Goal: Task Accomplishment & Management: Use online tool/utility

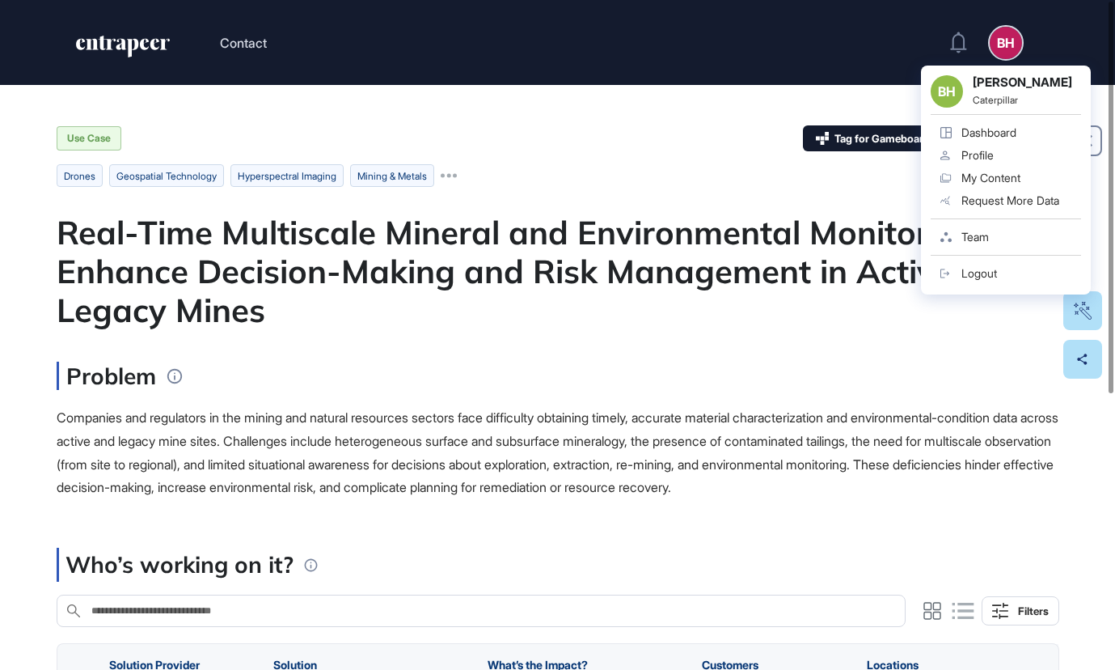
click at [986, 135] on div "Dashboard" at bounding box center [989, 132] width 55 height 13
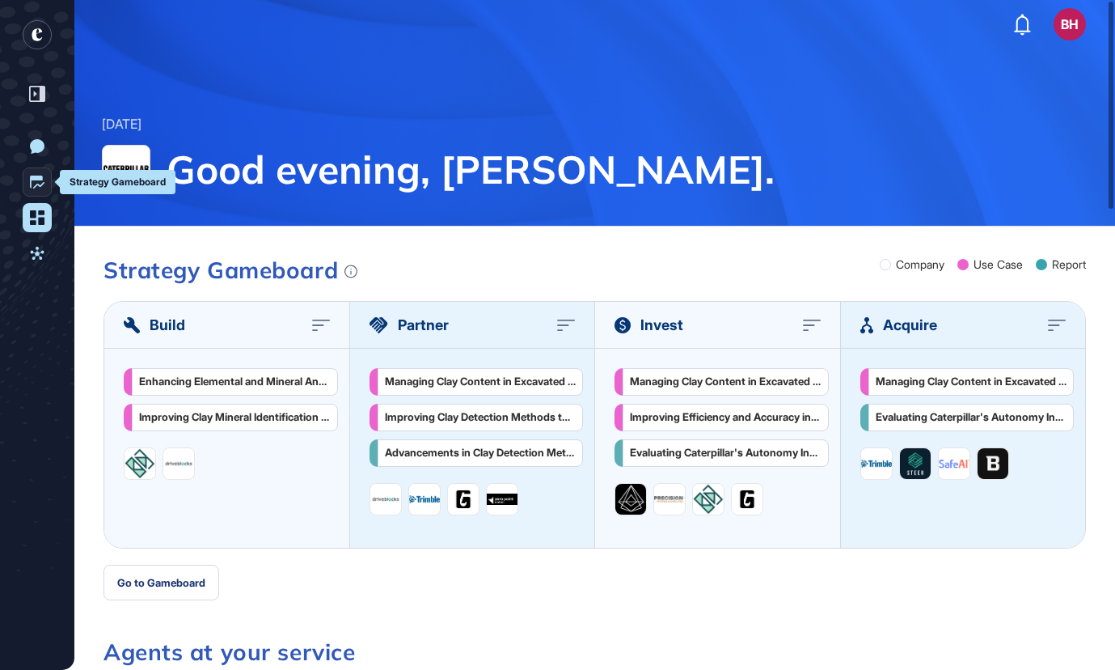
click at [38, 181] on icon at bounding box center [37, 182] width 15 height 15
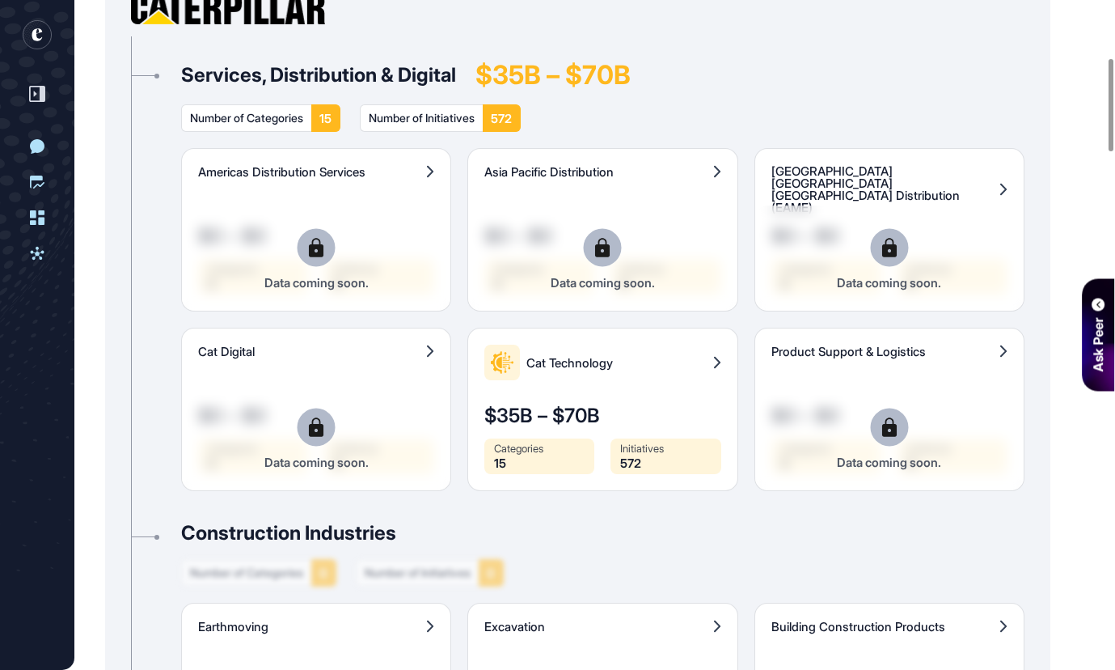
scroll to position [414, 0]
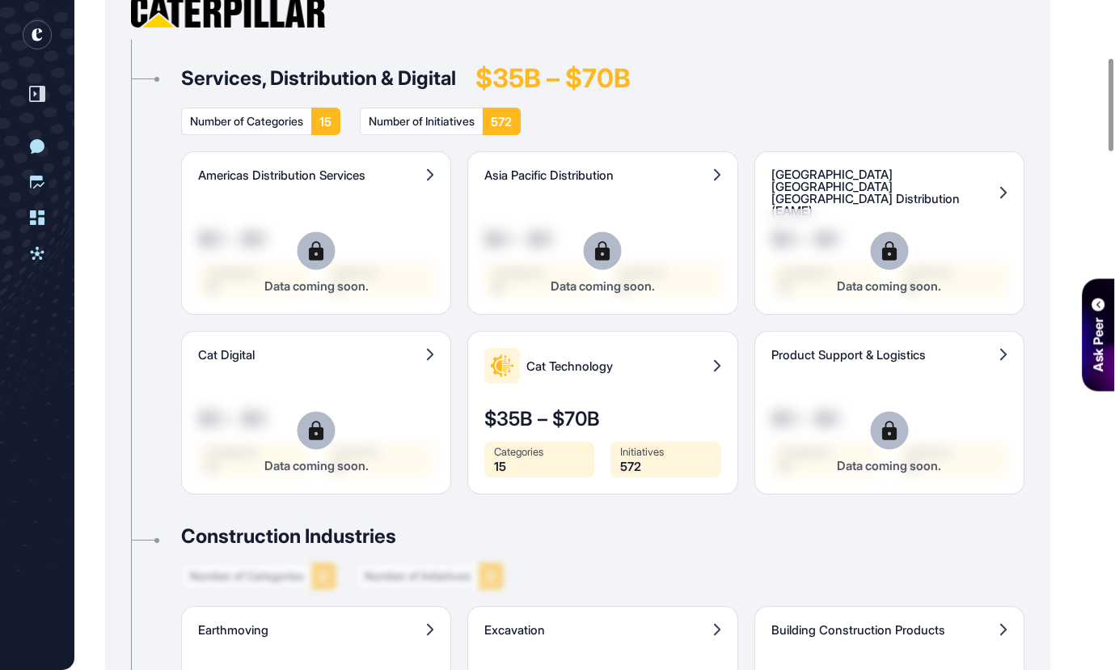
click at [321, 250] on div "Americas Distribution Services $0 – $0 Categories 0 Initiatives 0 Data coming s…" at bounding box center [603, 322] width 844 height 343
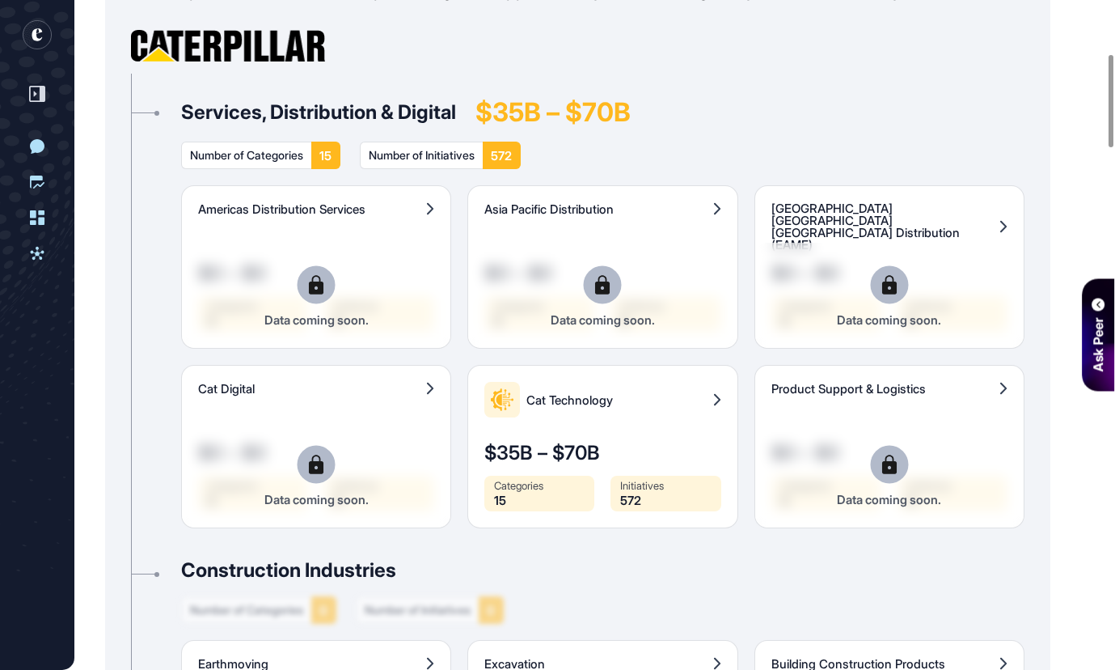
scroll to position [401, 0]
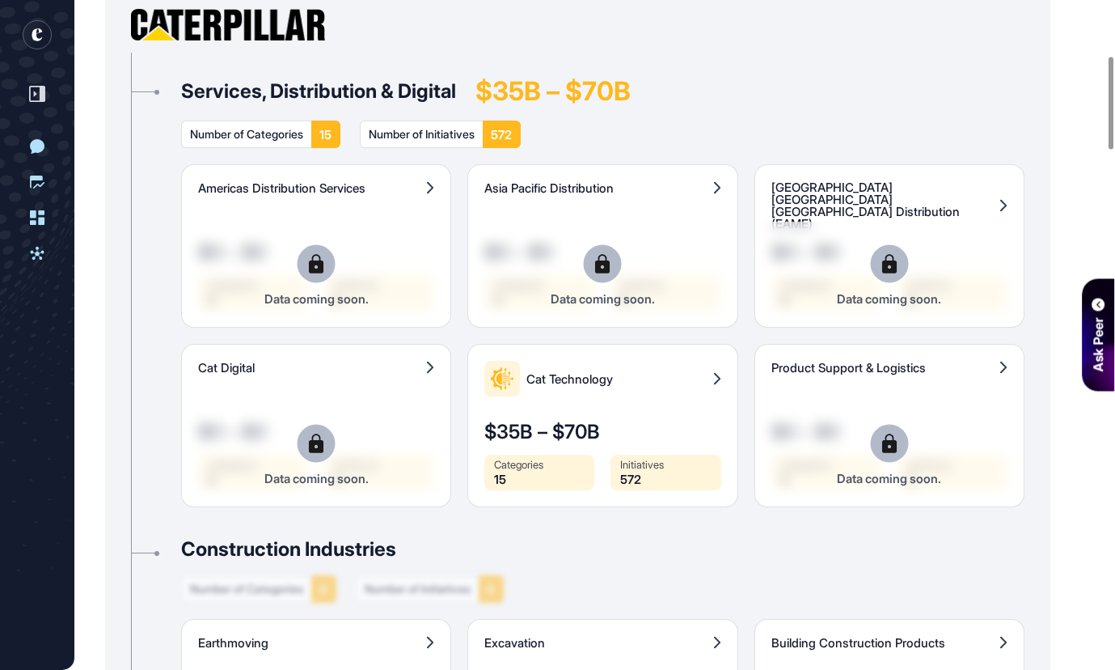
click at [591, 273] on div "Americas Distribution Services $0 – $0 Categories 0 Initiatives 0 Data coming s…" at bounding box center [603, 335] width 844 height 343
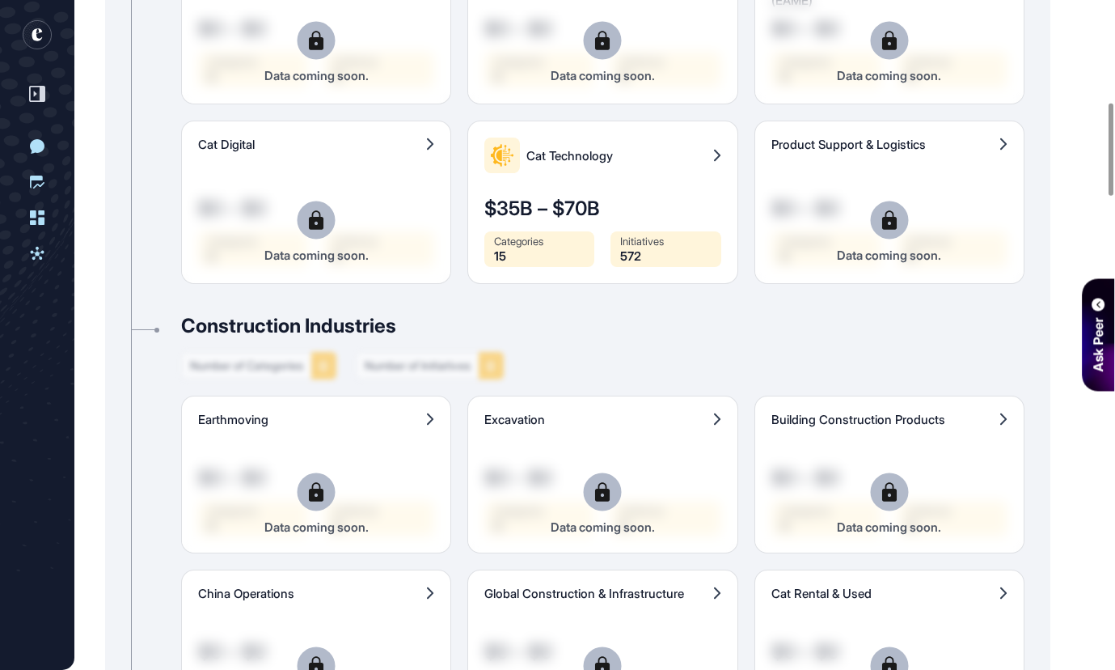
scroll to position [448, 0]
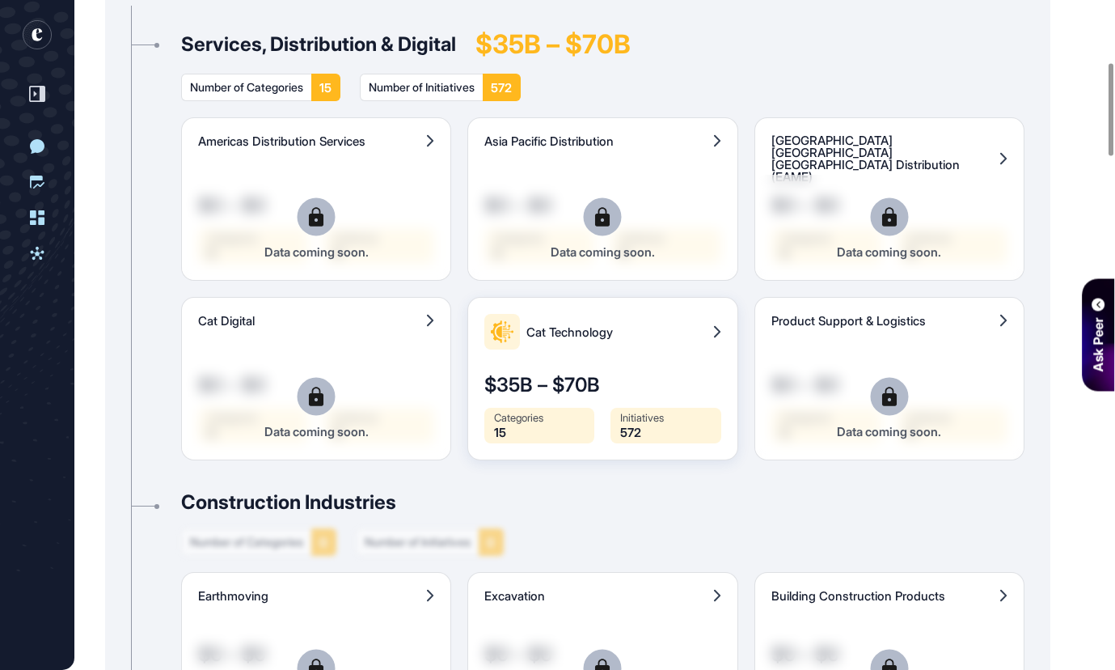
click at [689, 326] on span "Cat Technology" at bounding box center [617, 332] width 180 height 12
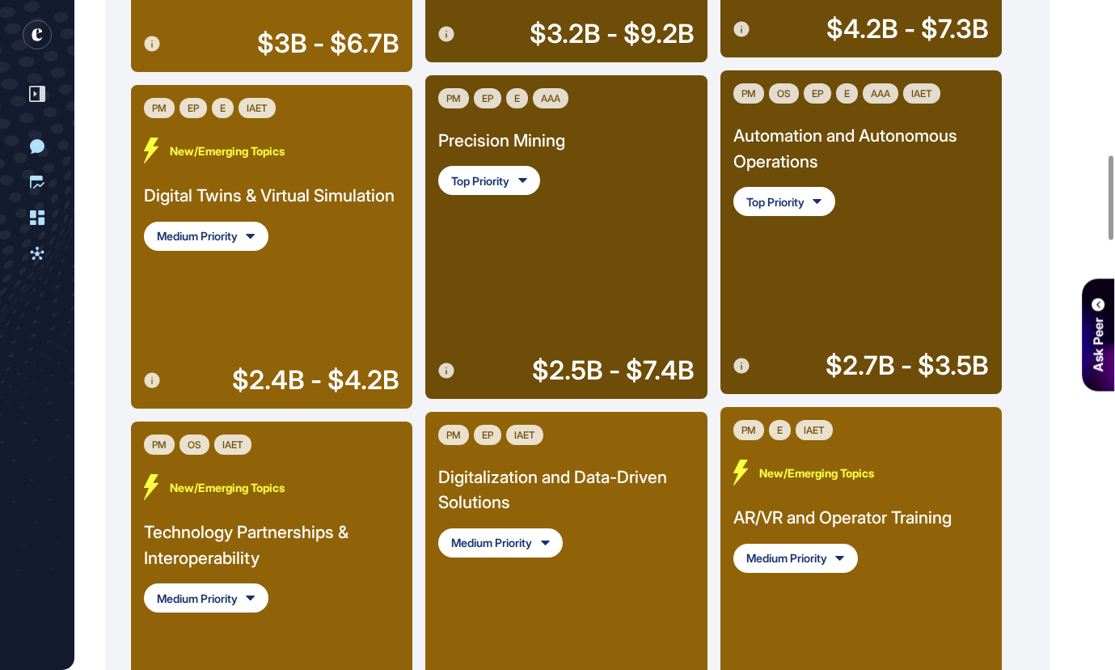
scroll to position [1242, 0]
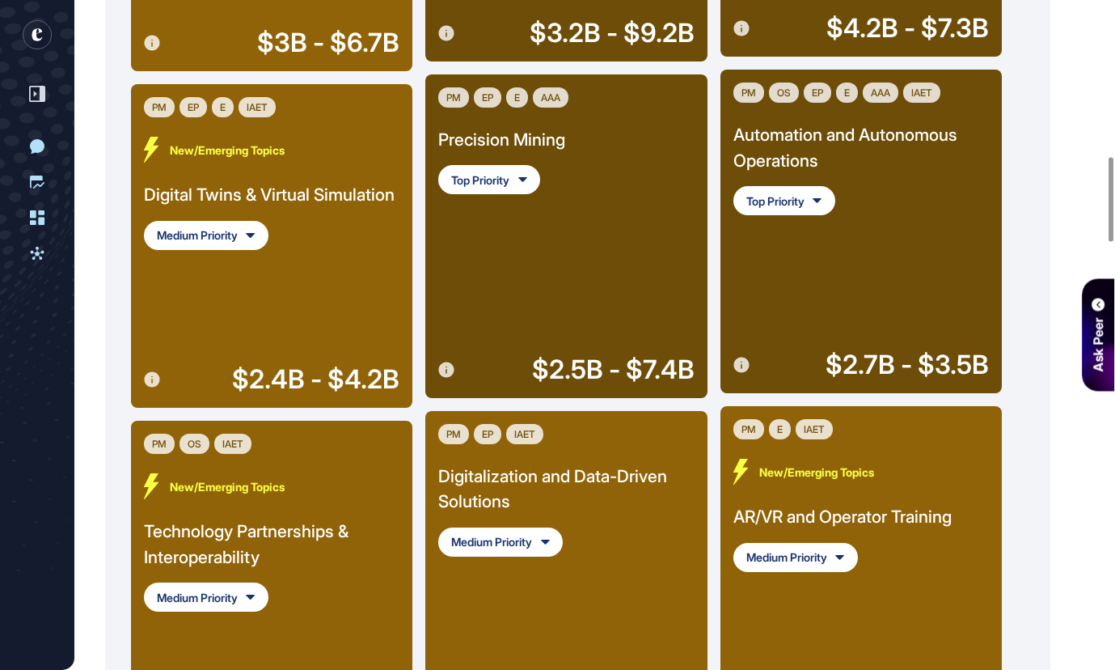
click at [853, 133] on div "Automation and Autonomous Operations" at bounding box center [862, 147] width 256 height 51
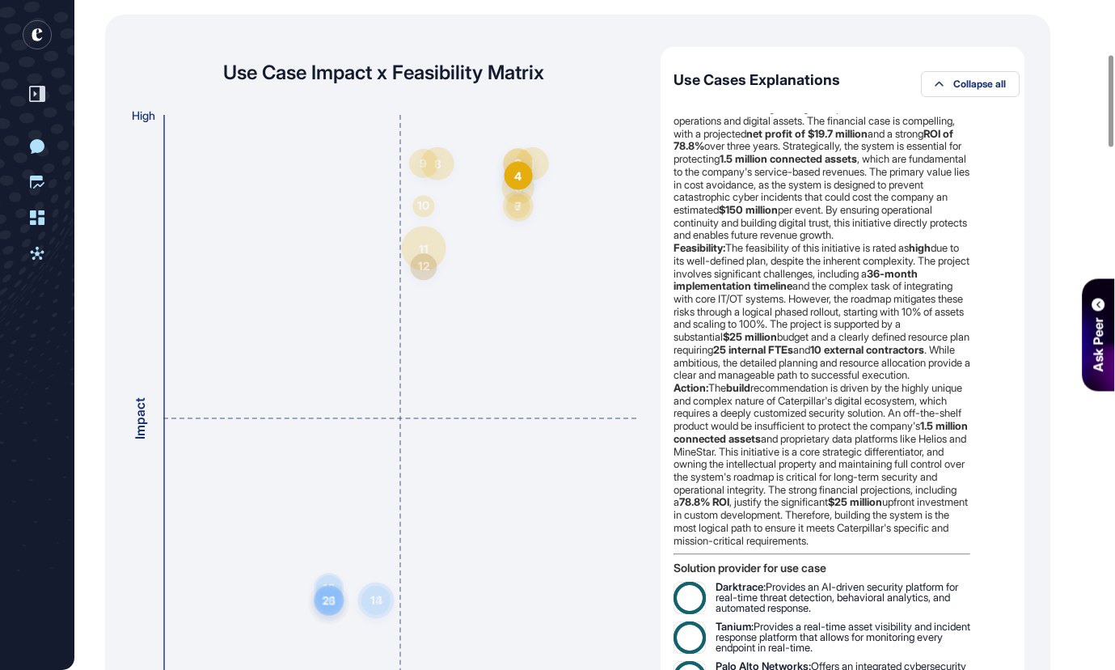
scroll to position [2538, 0]
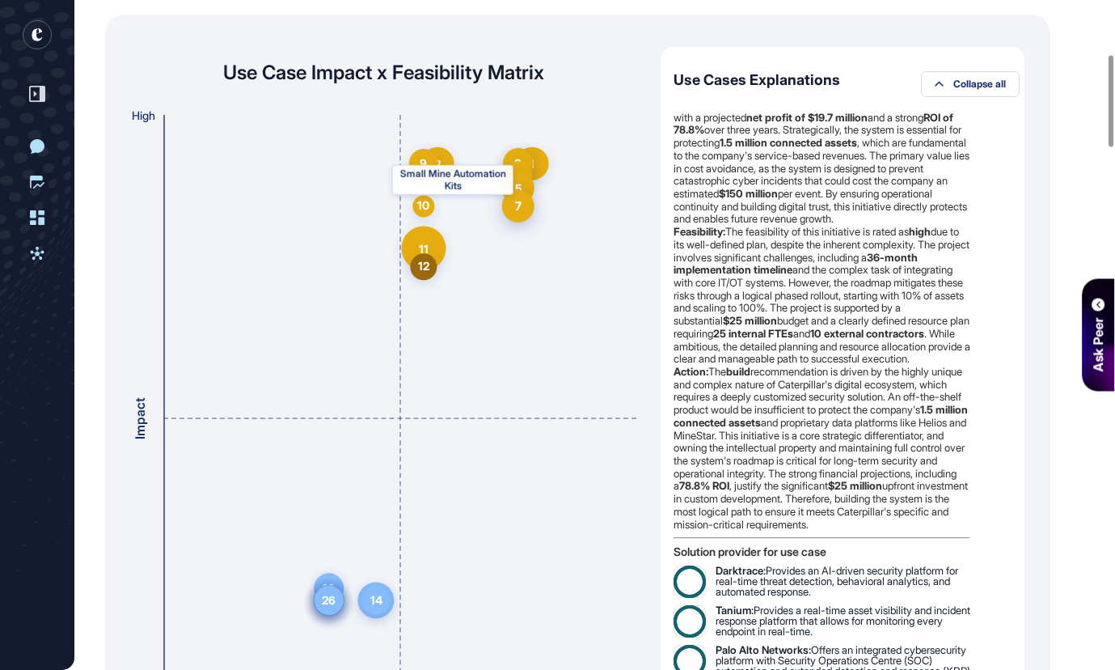
click at [522, 207] on div "7" at bounding box center [518, 205] width 6 height 17
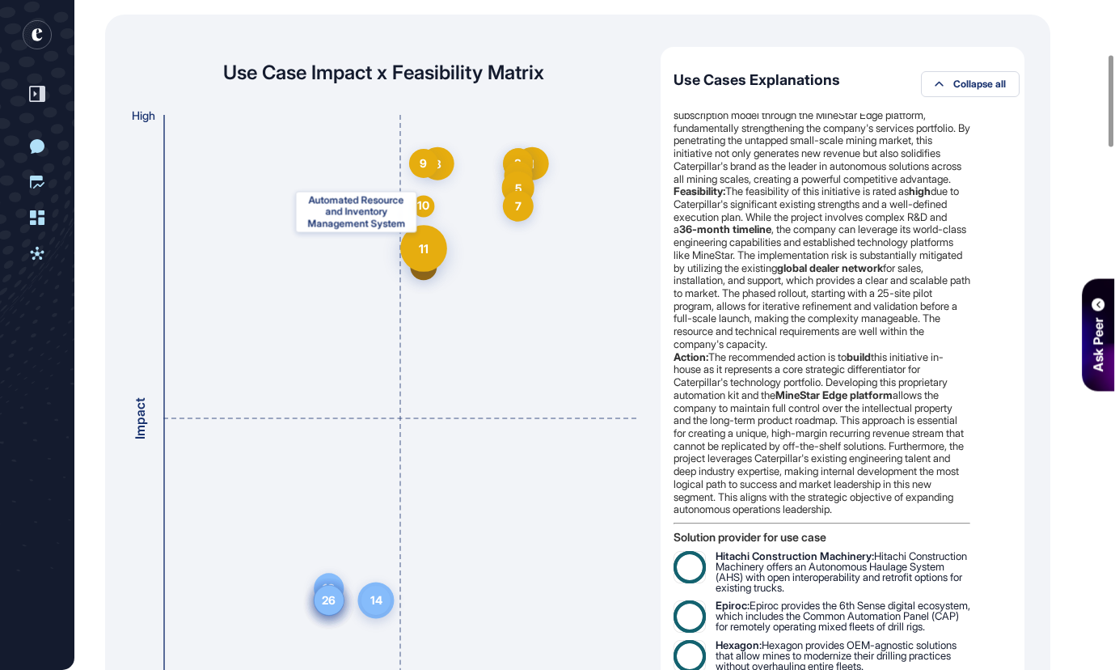
click at [433, 240] on div "11" at bounding box center [423, 248] width 47 height 47
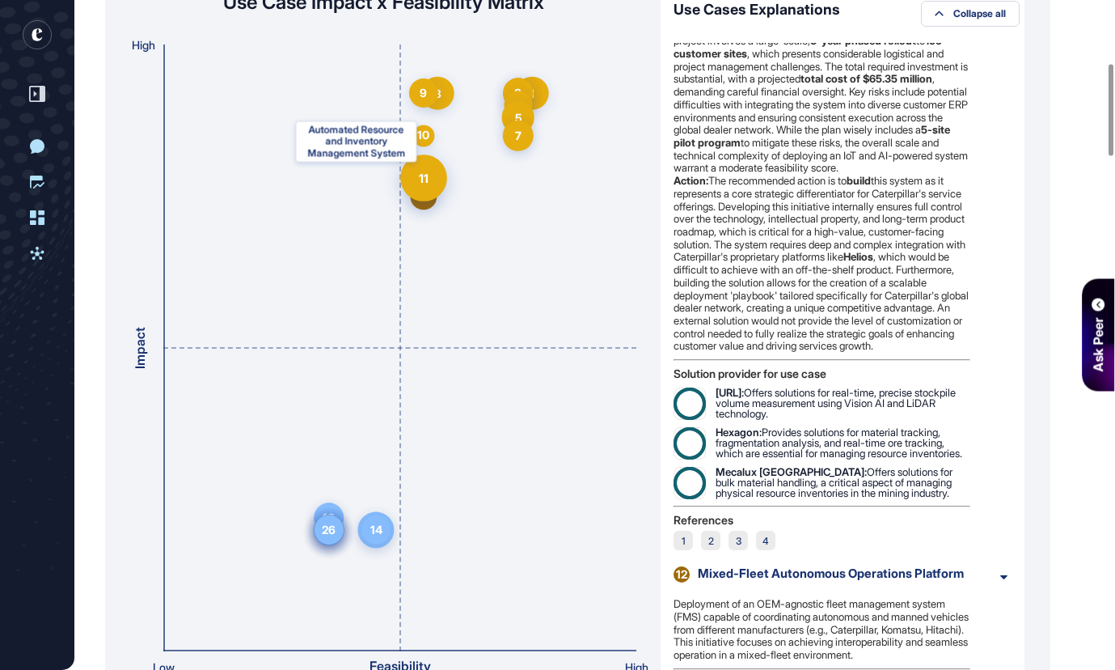
scroll to position [472, 0]
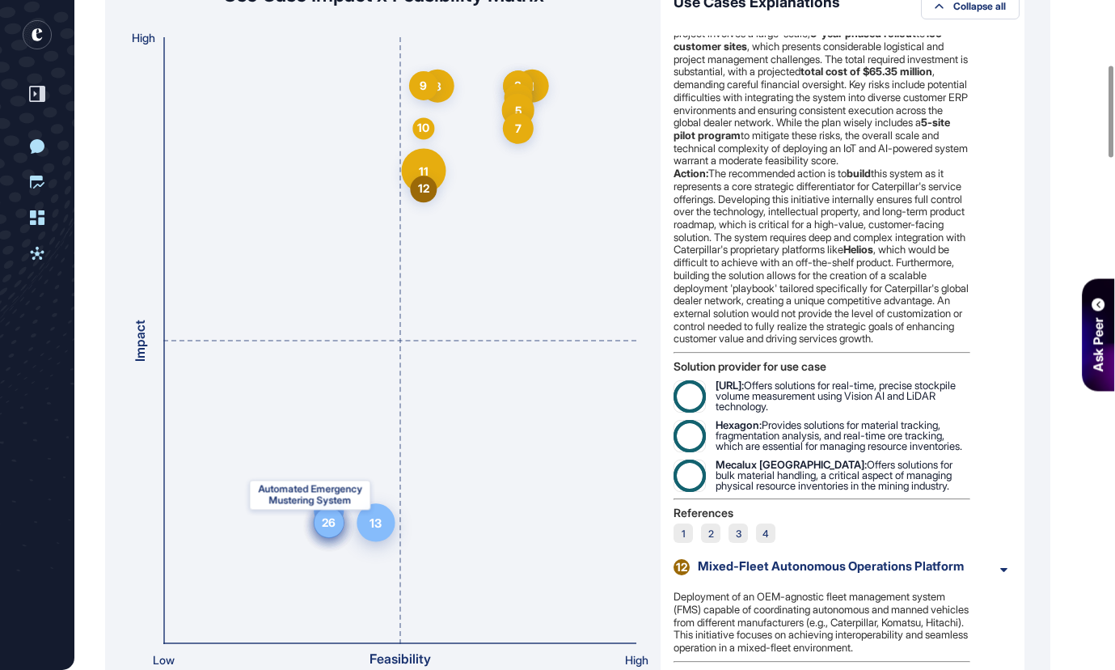
click at [371, 523] on div "13" at bounding box center [376, 522] width 13 height 17
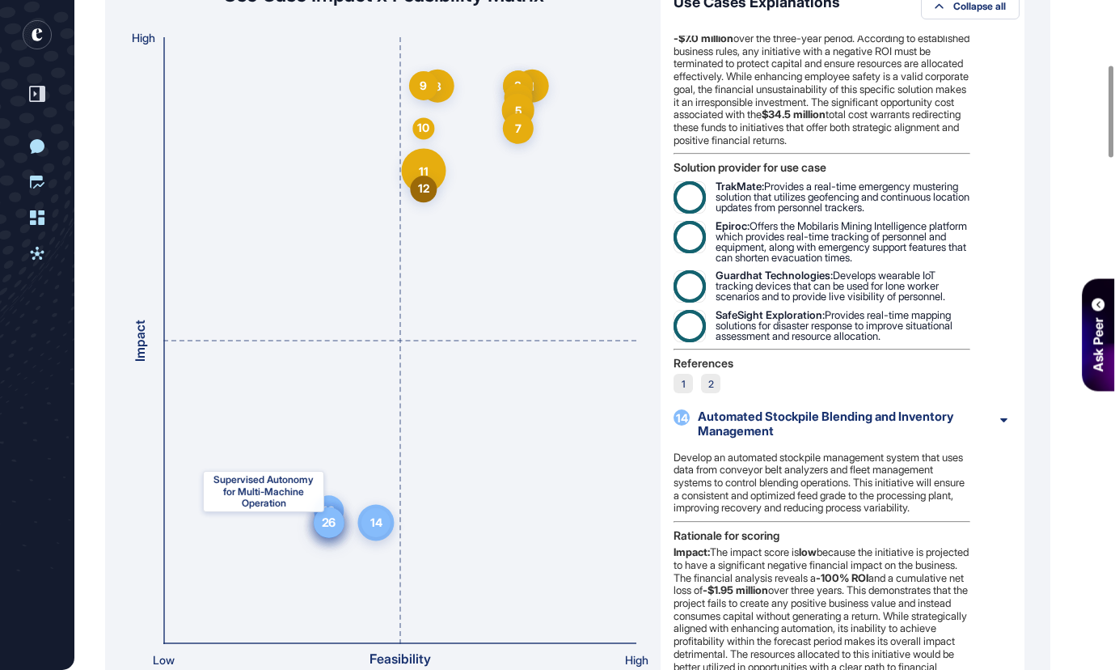
click at [323, 525] on div "26" at bounding box center [329, 522] width 15 height 17
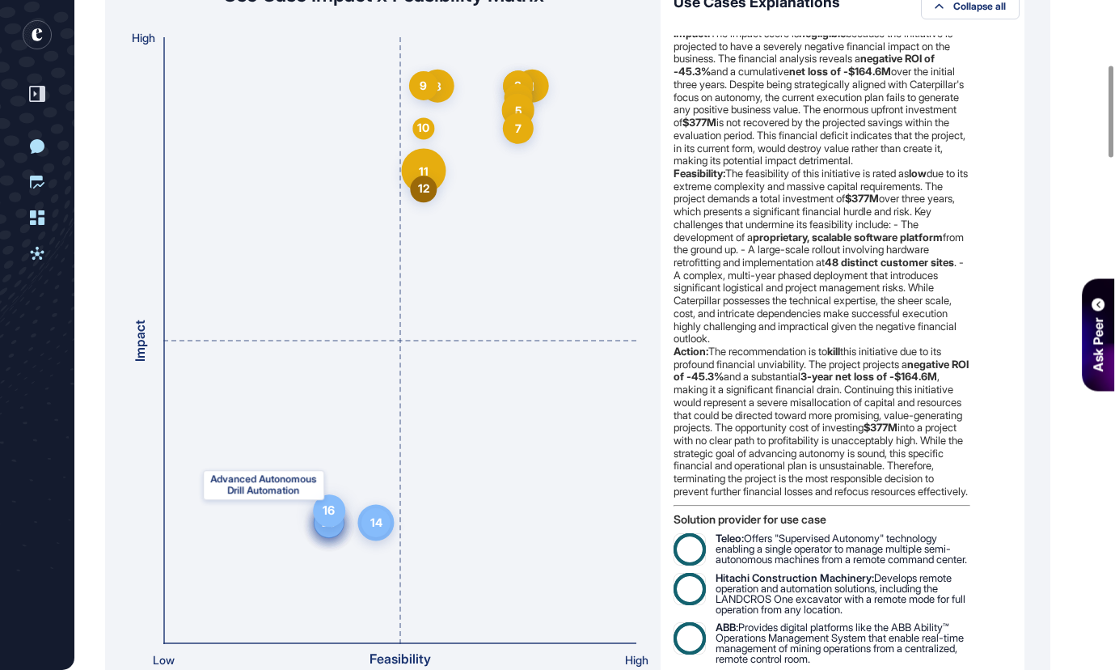
click at [333, 501] on div "16" at bounding box center [329, 510] width 32 height 32
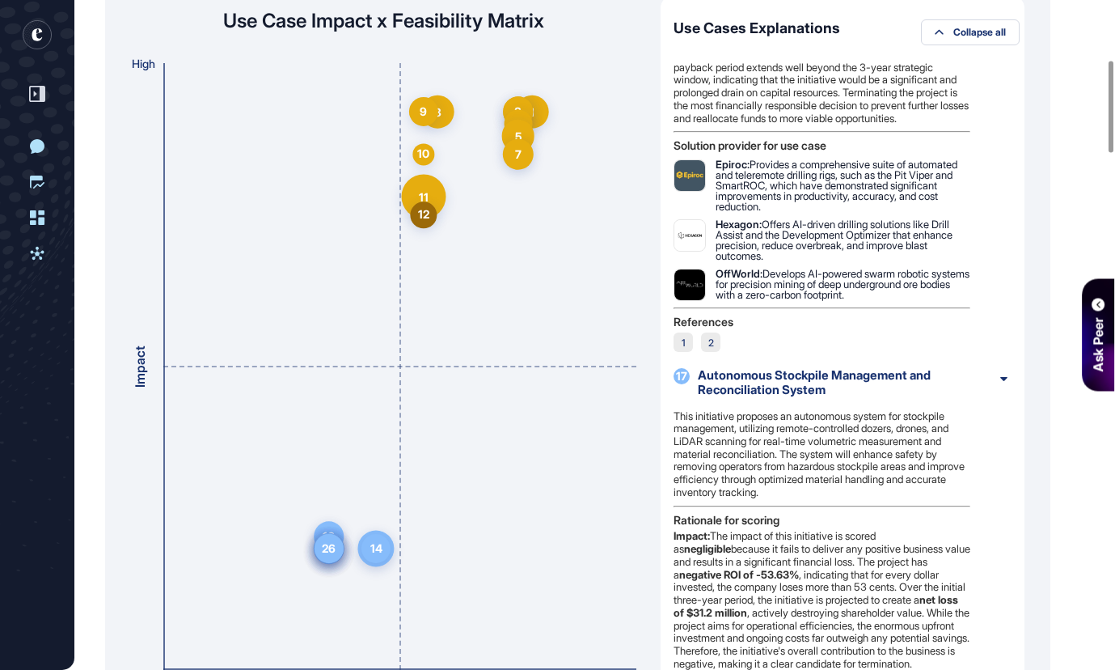
scroll to position [434, 0]
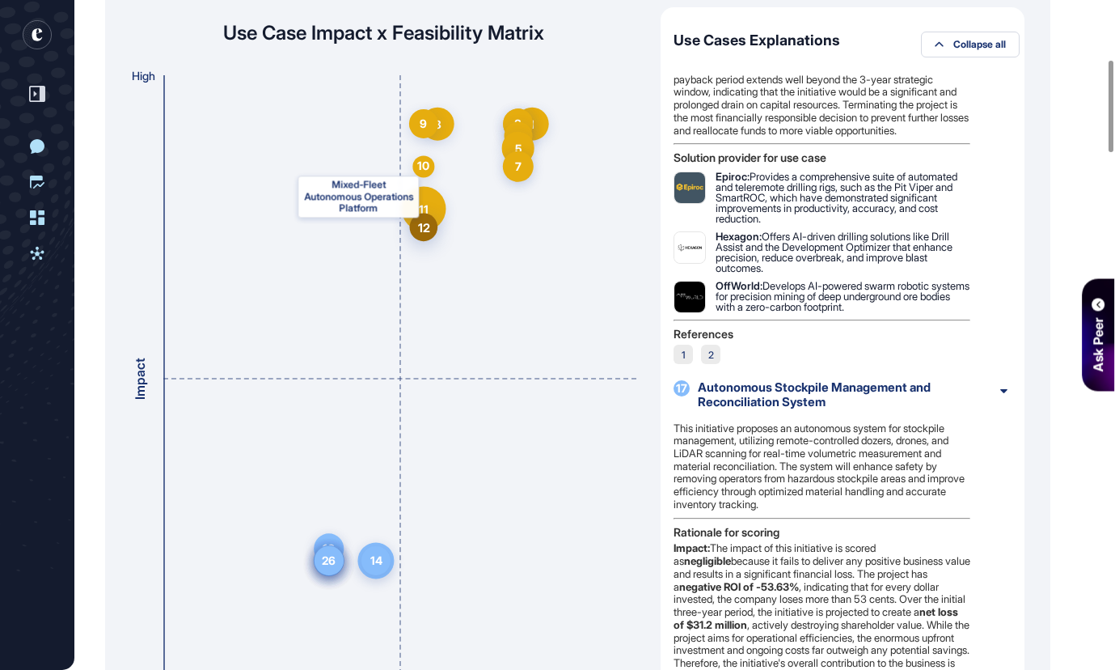
click at [424, 232] on div "12" at bounding box center [423, 226] width 12 height 17
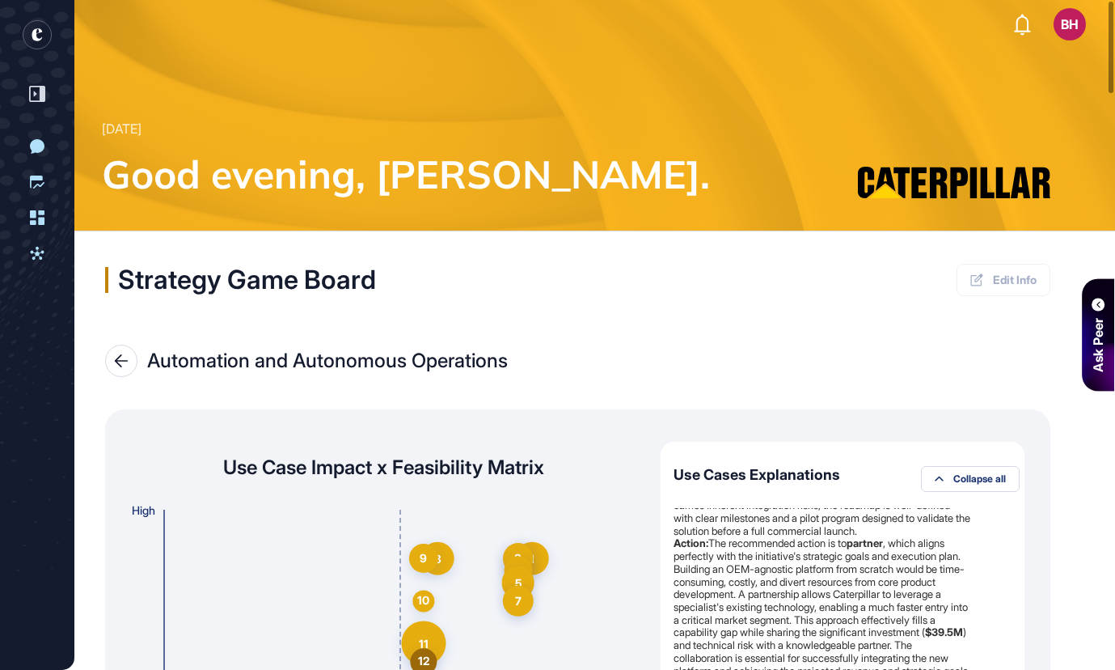
scroll to position [0, 0]
click at [121, 358] on icon at bounding box center [121, 360] width 15 height 13
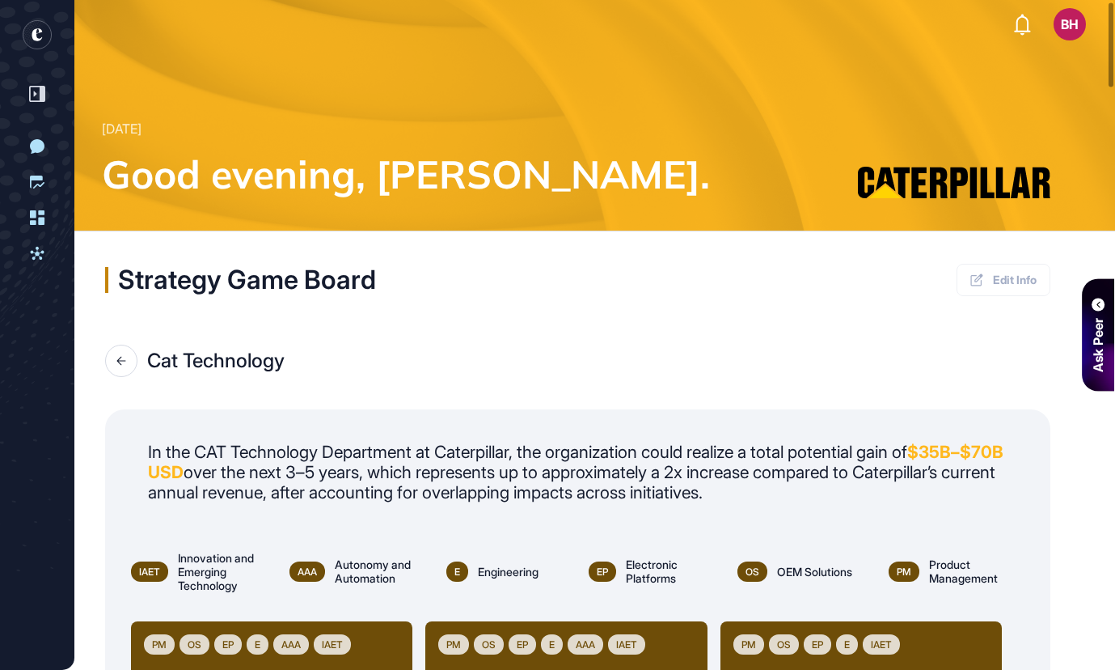
scroll to position [132, 0]
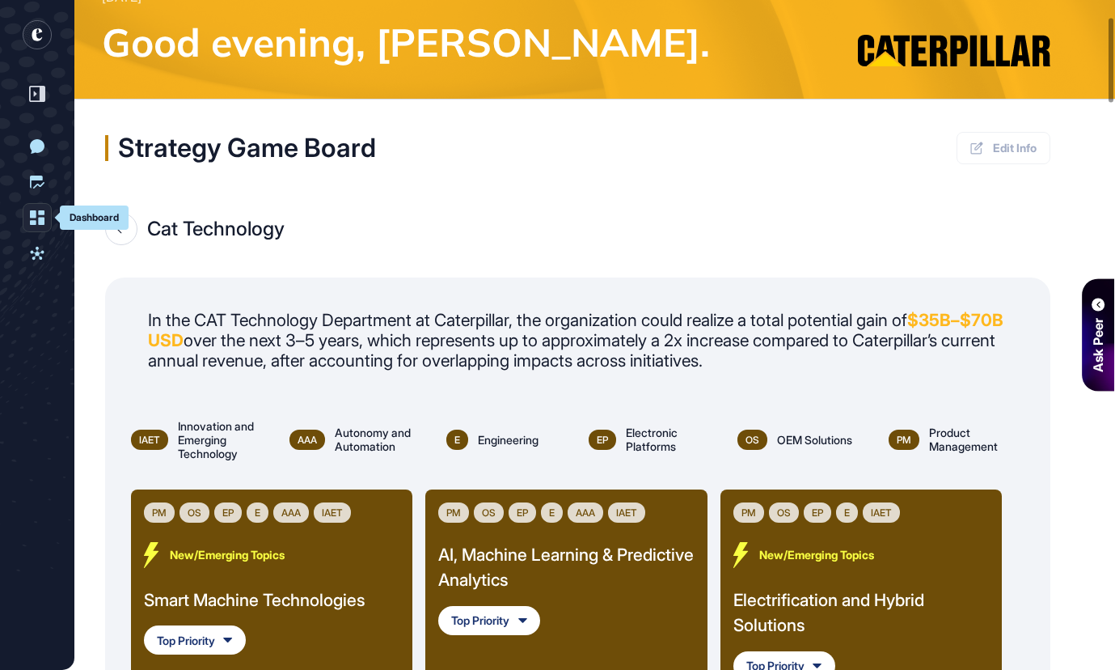
click at [41, 206] on link "Dashboard" at bounding box center [37, 217] width 29 height 29
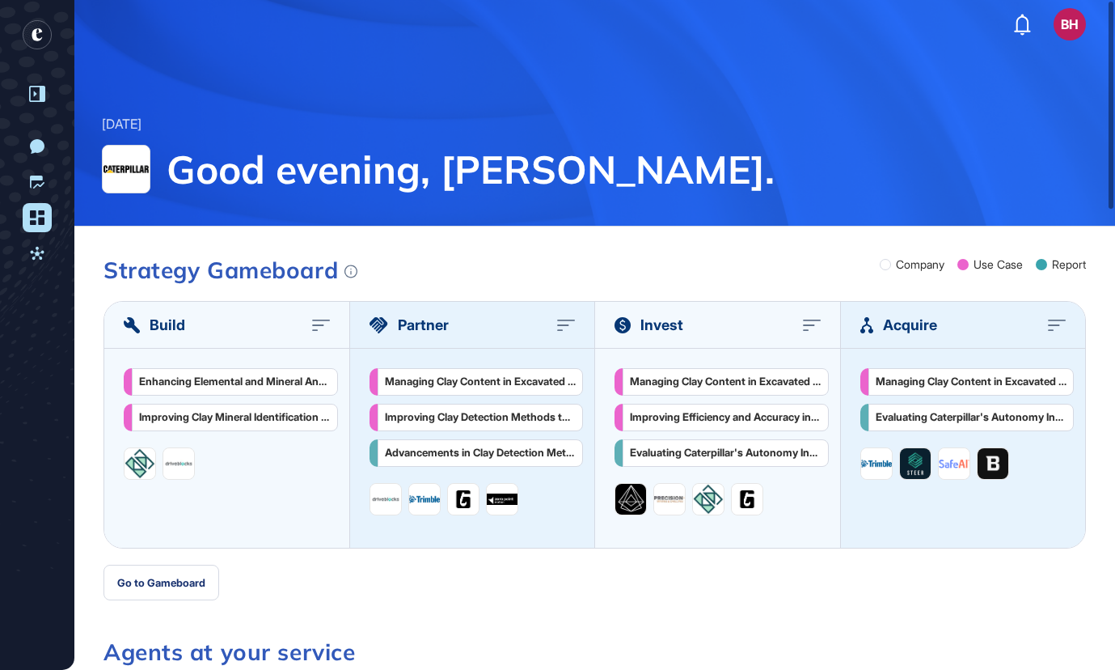
click at [37, 95] on icon at bounding box center [37, 94] width 16 height 16
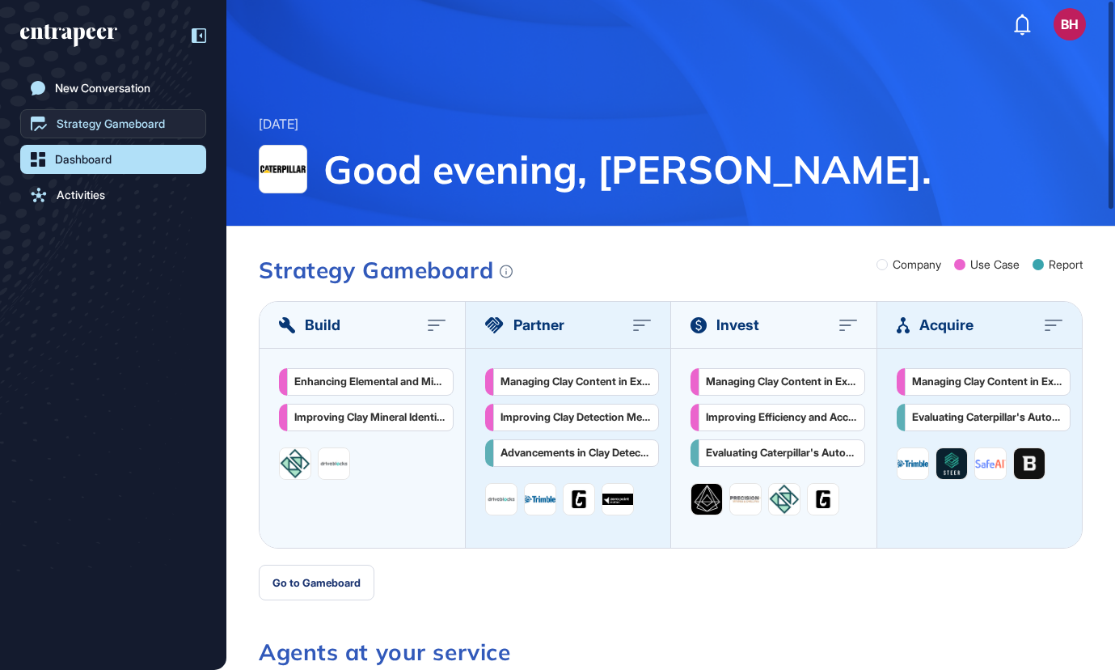
click at [94, 119] on div "Strategy Gameboard" at bounding box center [111, 123] width 108 height 13
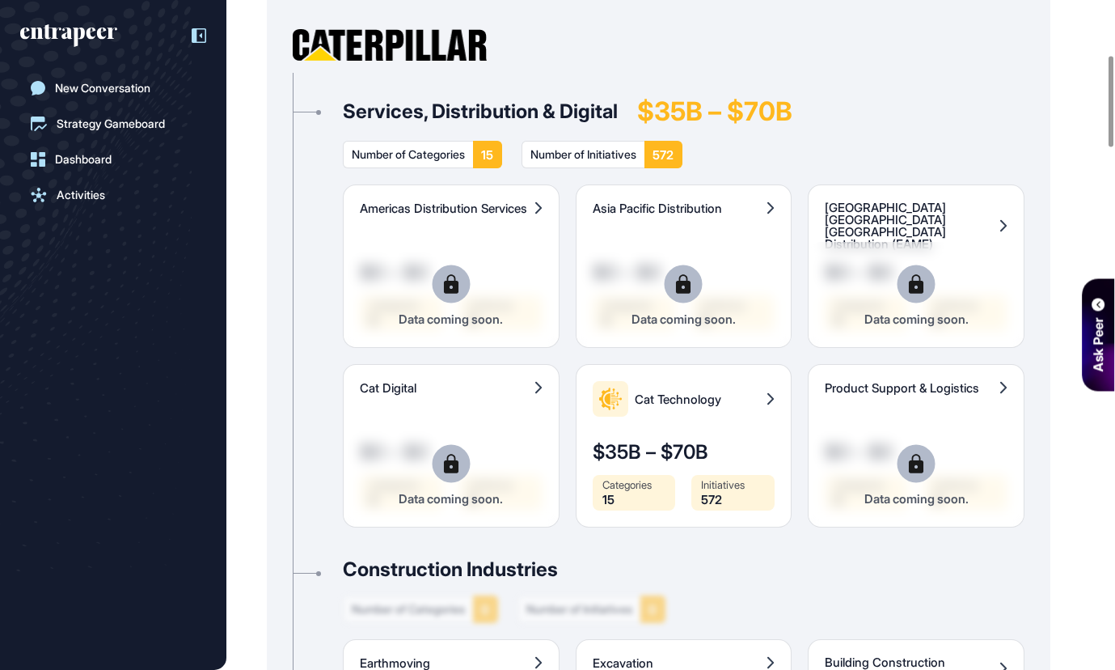
scroll to position [402, 0]
click at [735, 392] on span "Cat Technology" at bounding box center [698, 398] width 127 height 12
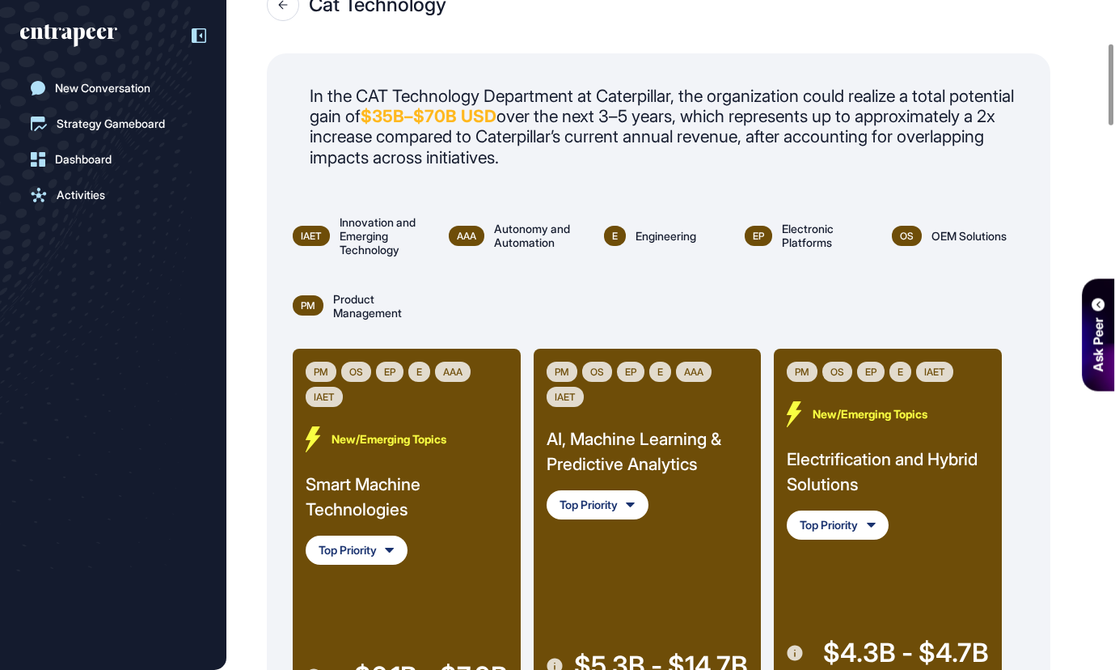
scroll to position [362, 0]
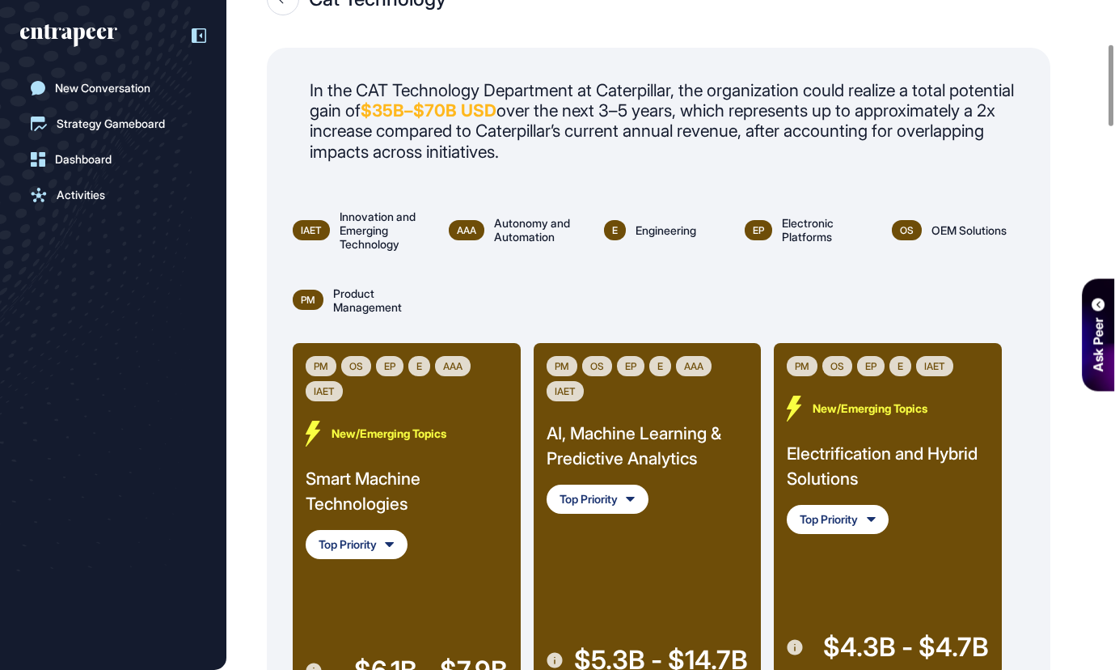
click at [512, 232] on span "Autonomy and Automation" at bounding box center [534, 230] width 81 height 28
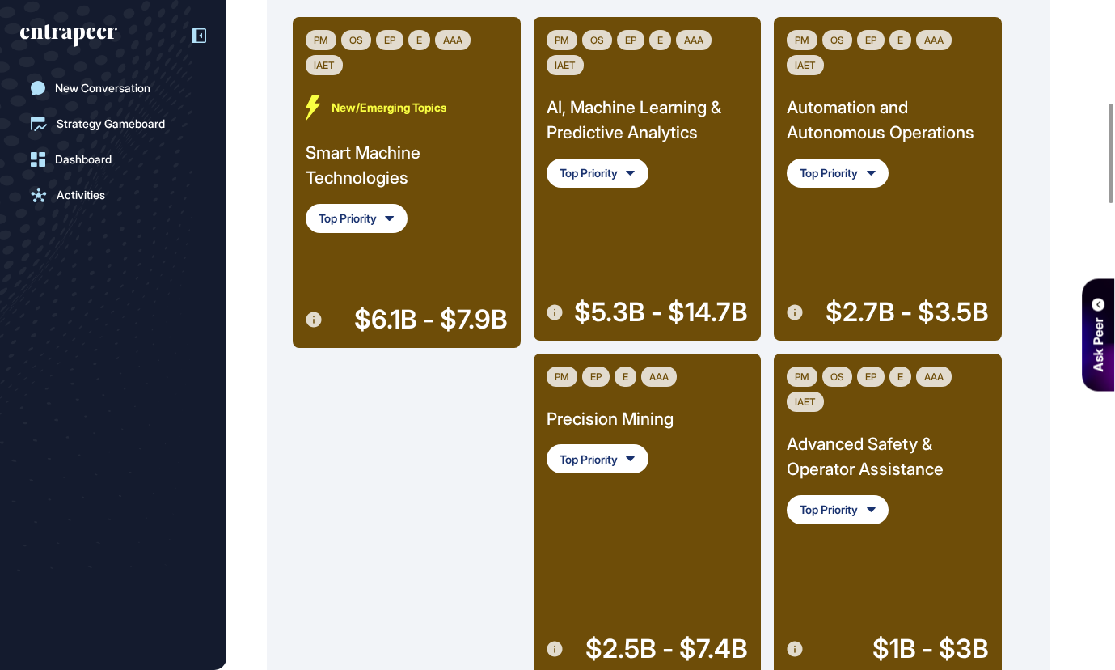
scroll to position [679, 0]
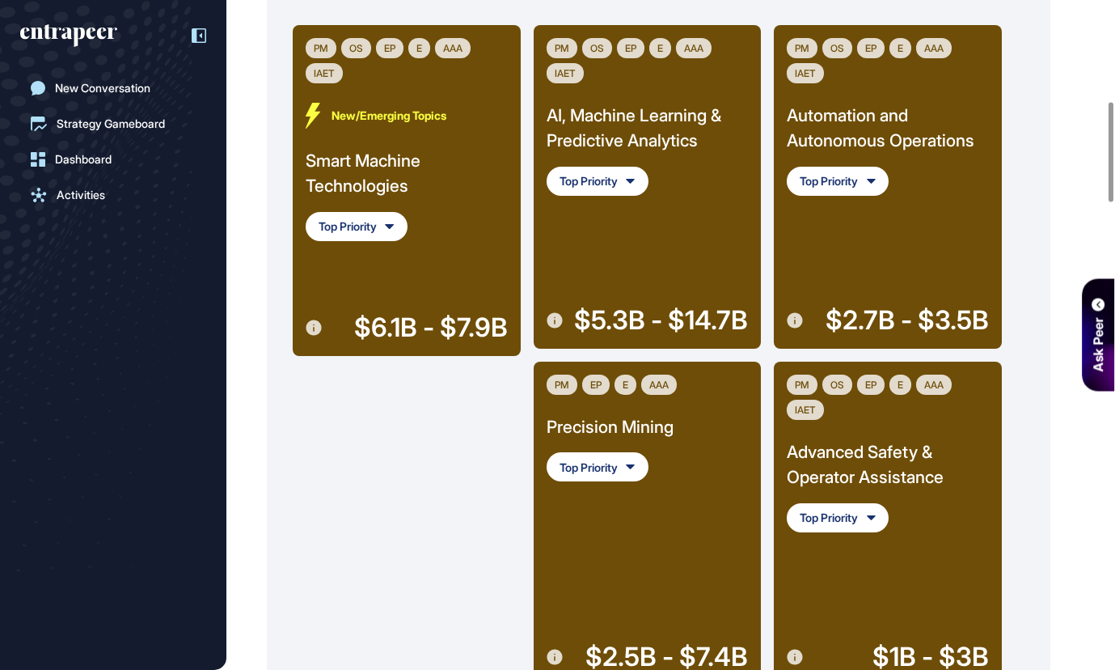
click at [389, 159] on div "Smart Machine Technologies" at bounding box center [407, 173] width 202 height 51
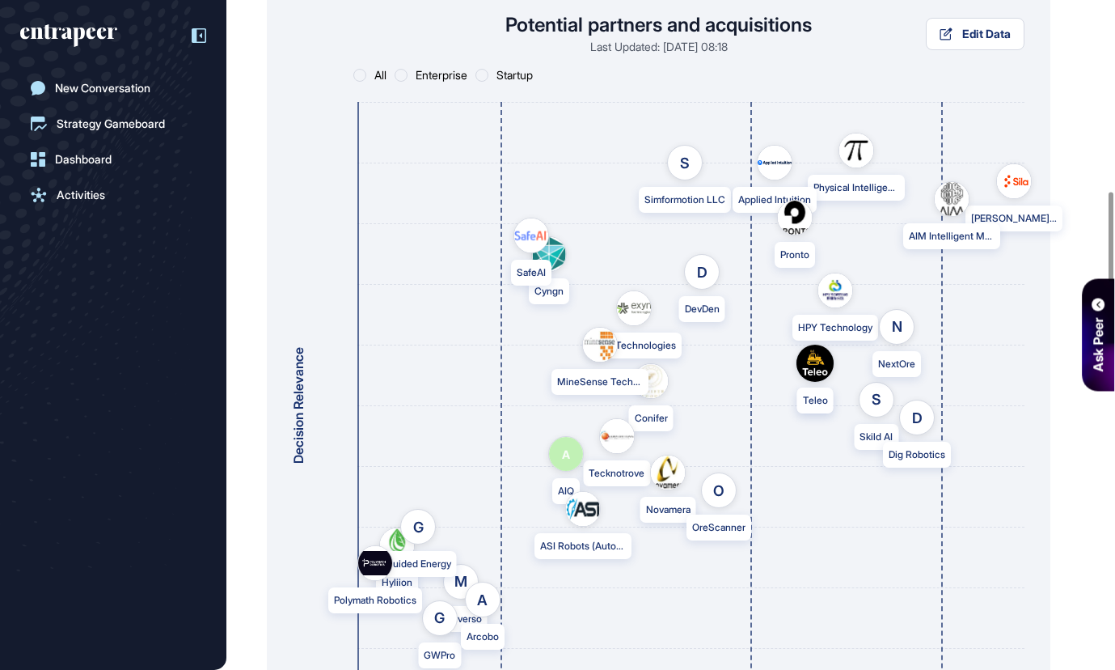
scroll to position [1430, 0]
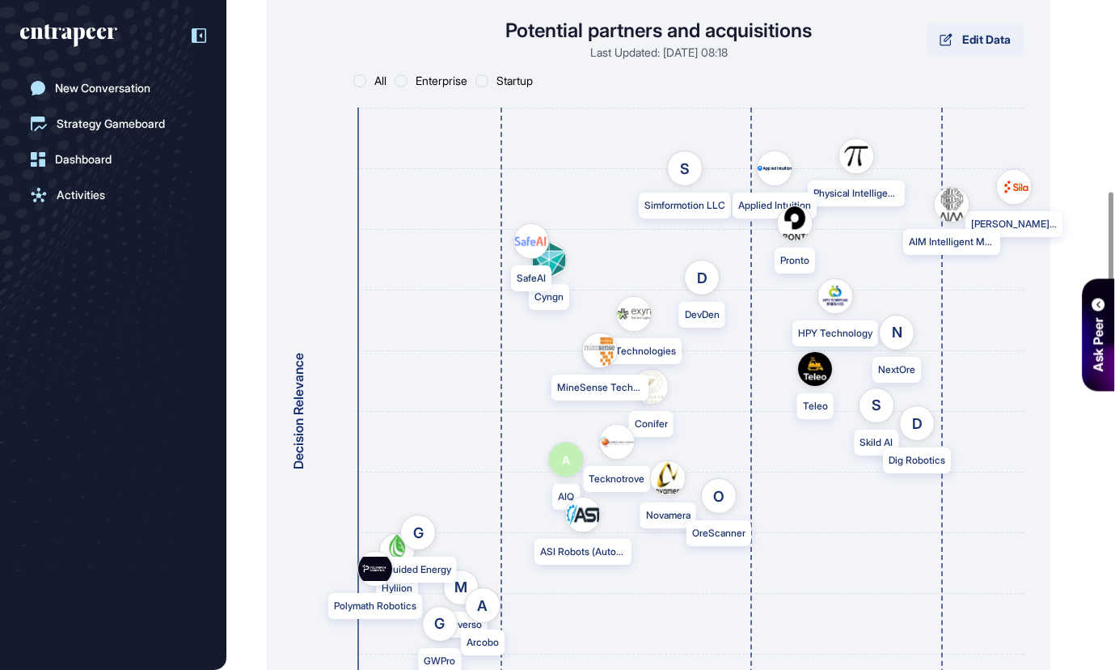
click at [990, 44] on span "Edit Data" at bounding box center [987, 39] width 49 height 11
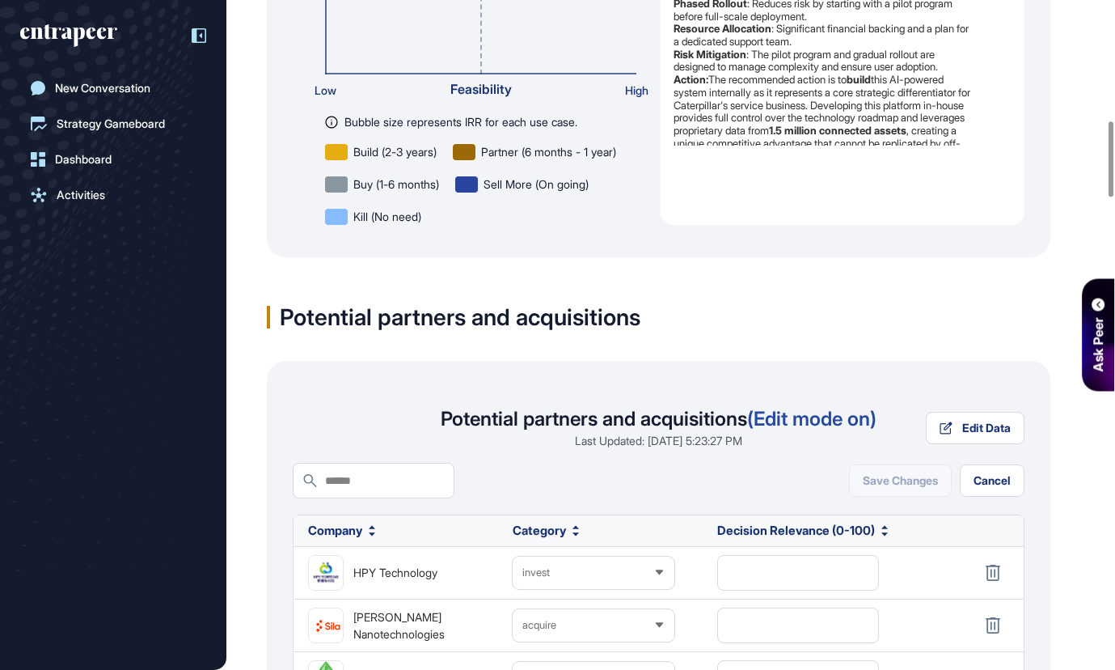
scroll to position [1069, 0]
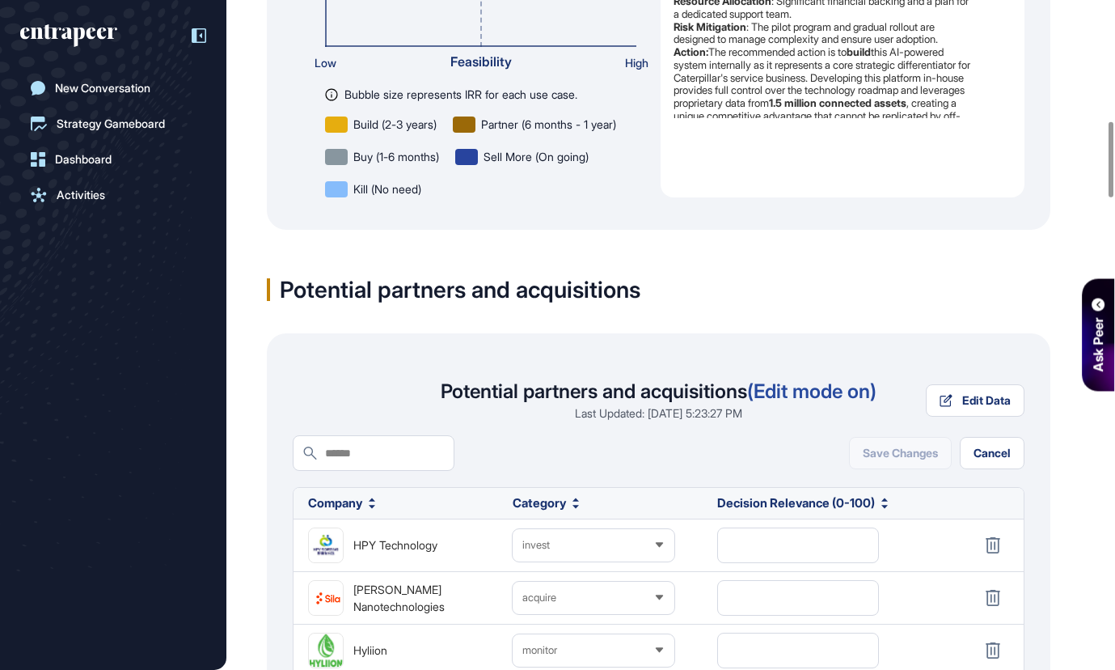
click at [725, 290] on div "Potential partners and acquisitions" at bounding box center [659, 289] width 784 height 23
click at [1000, 454] on span "Cancel" at bounding box center [992, 452] width 37 height 11
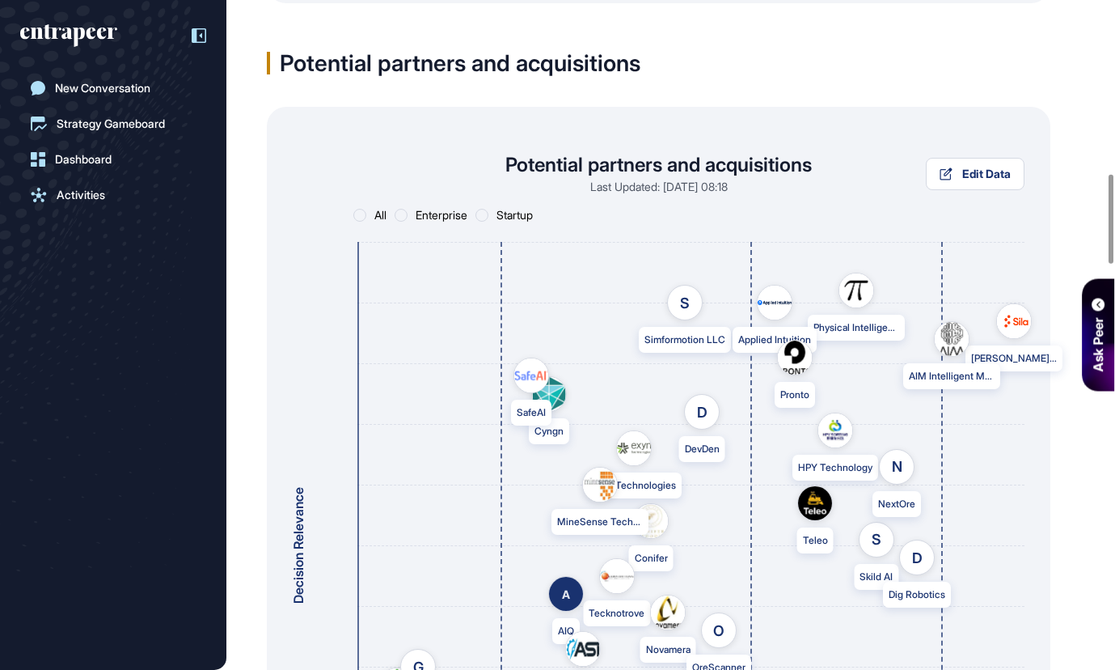
scroll to position [1297, 0]
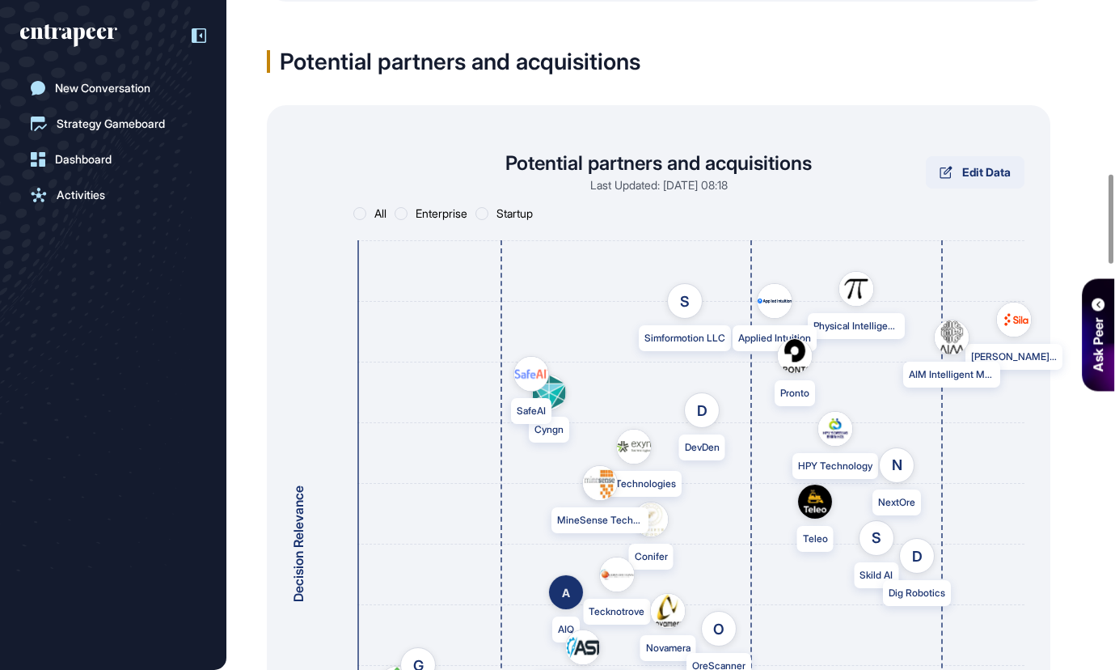
click at [962, 180] on button "Edit Data" at bounding box center [975, 172] width 99 height 32
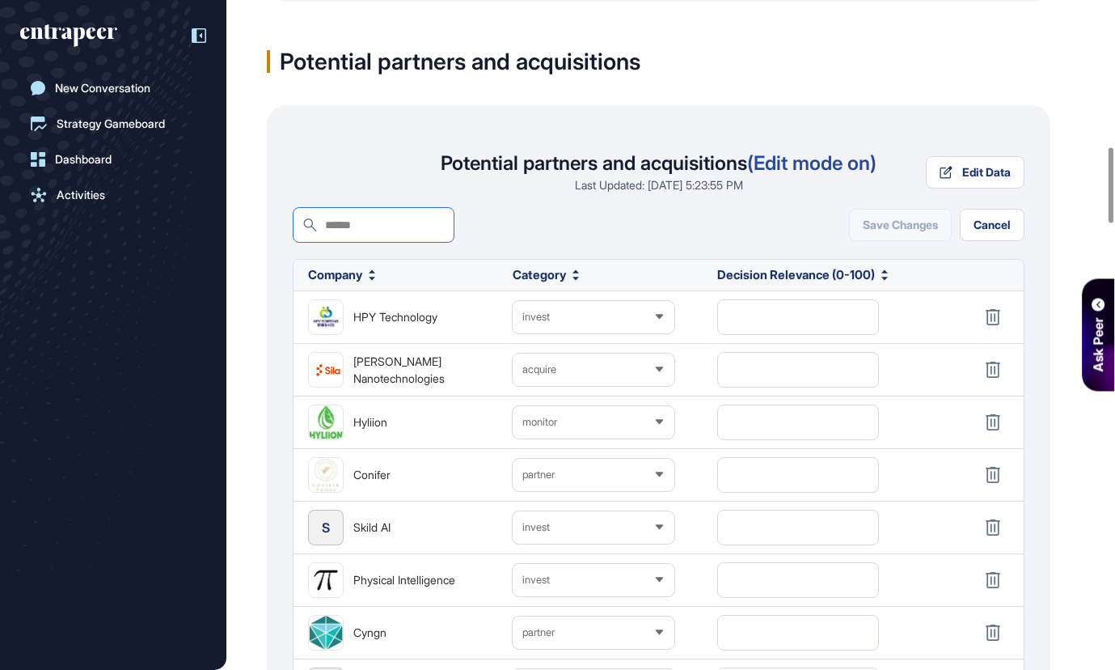
click at [413, 229] on input "text" at bounding box center [380, 225] width 127 height 34
type input "*"
type input "**"
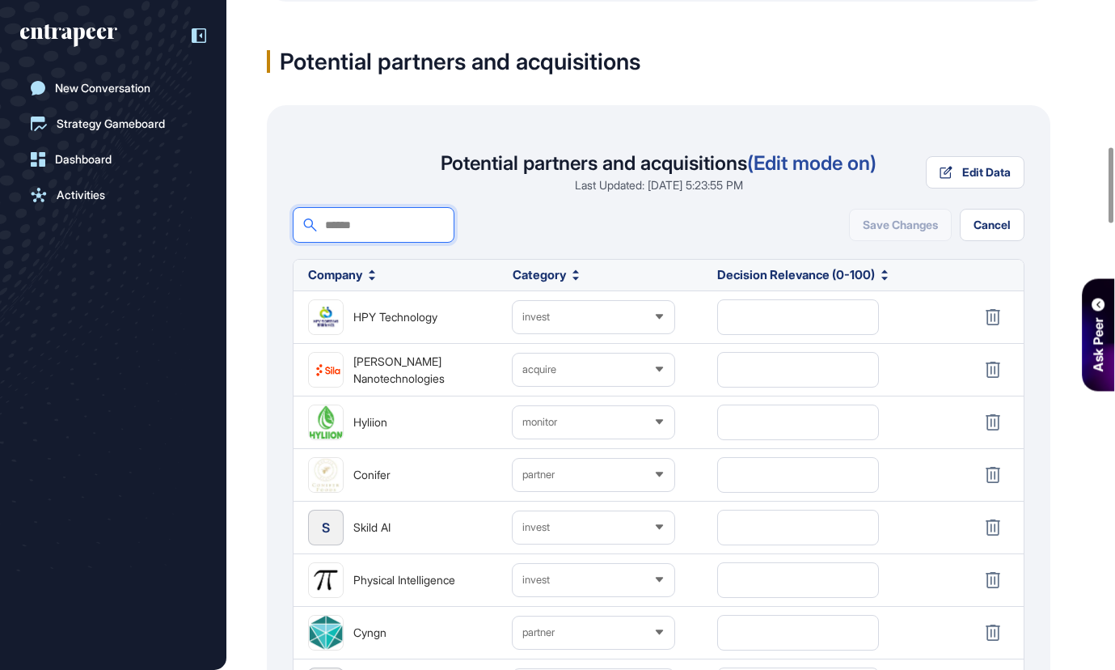
type input "**"
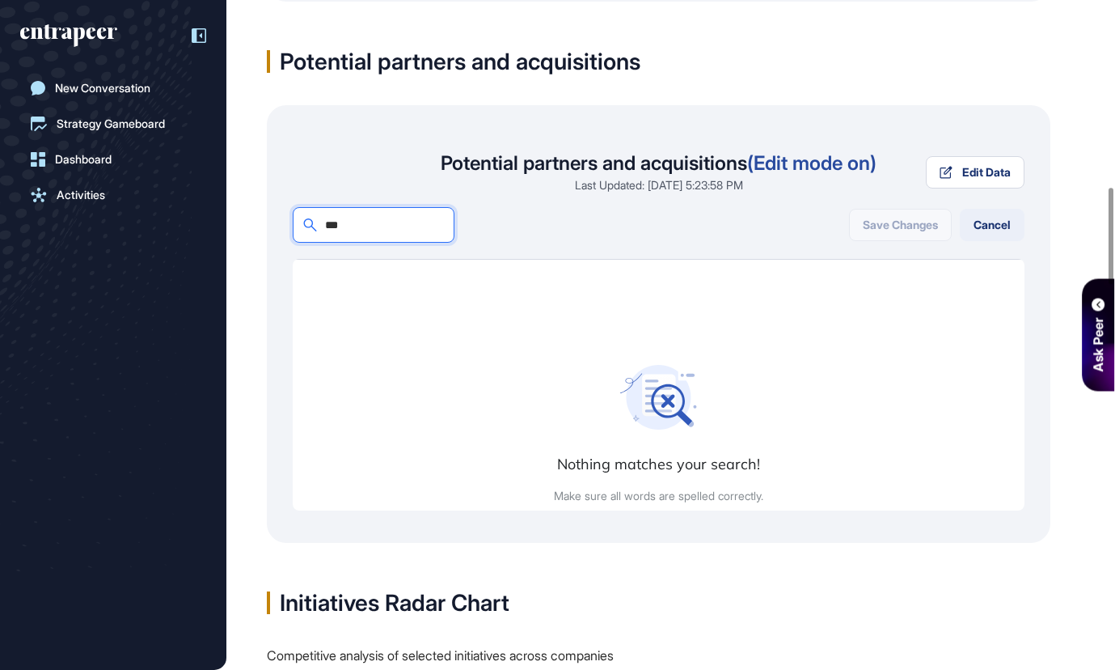
type input "***"
click at [1012, 222] on button "Cancel" at bounding box center [992, 225] width 65 height 32
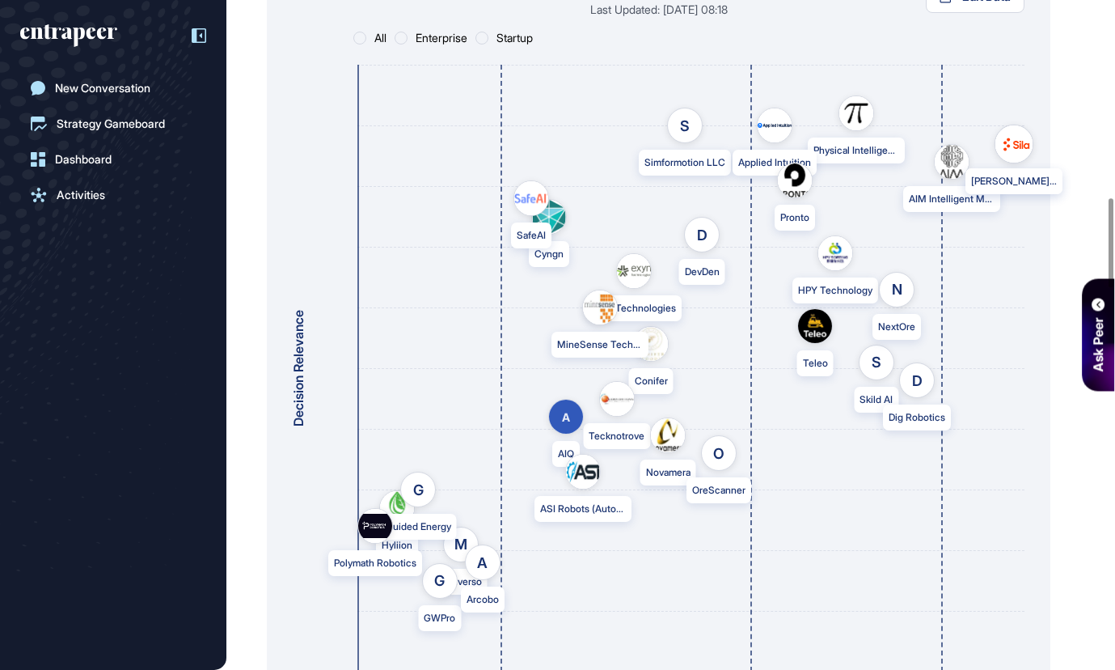
scroll to position [1480, 0]
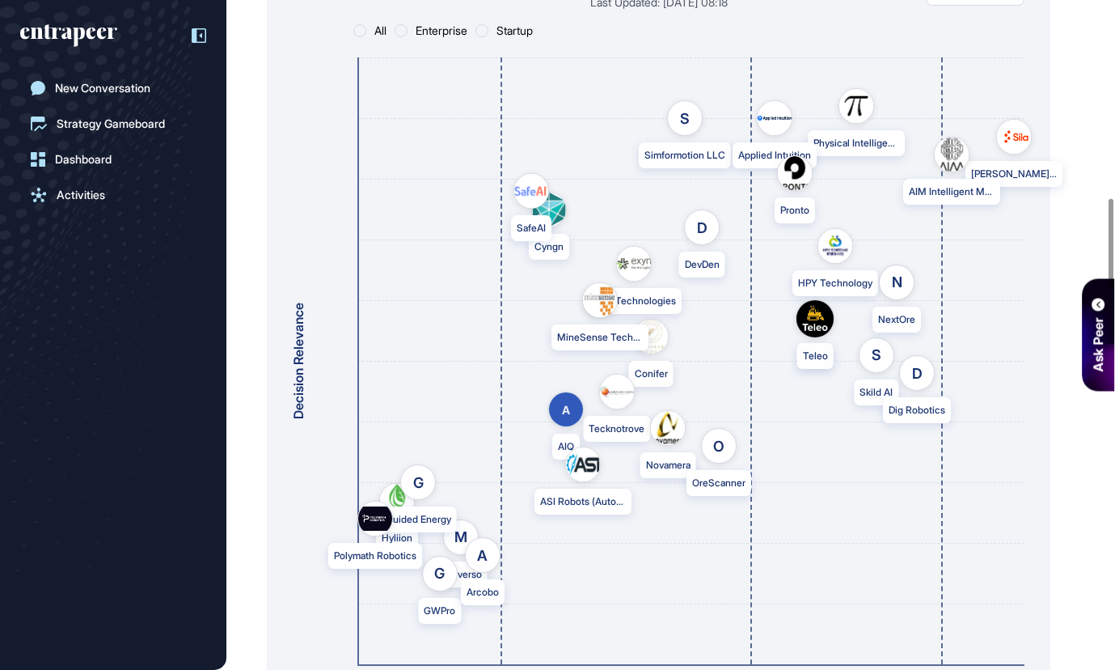
click at [815, 325] on img at bounding box center [815, 317] width 37 height 37
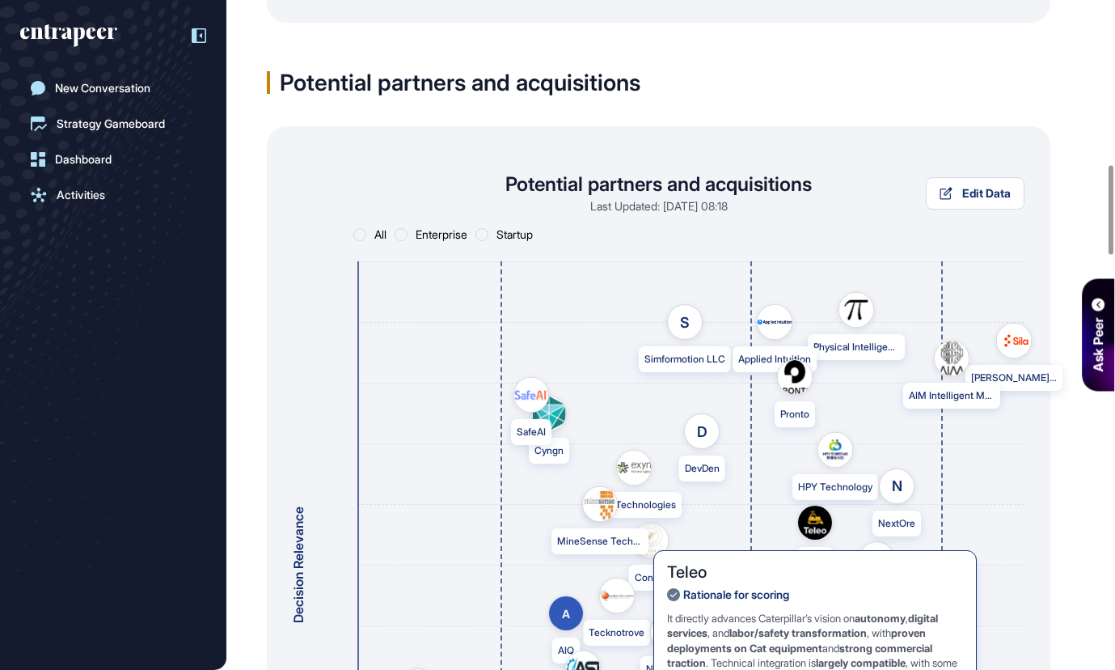
scroll to position [1297, 0]
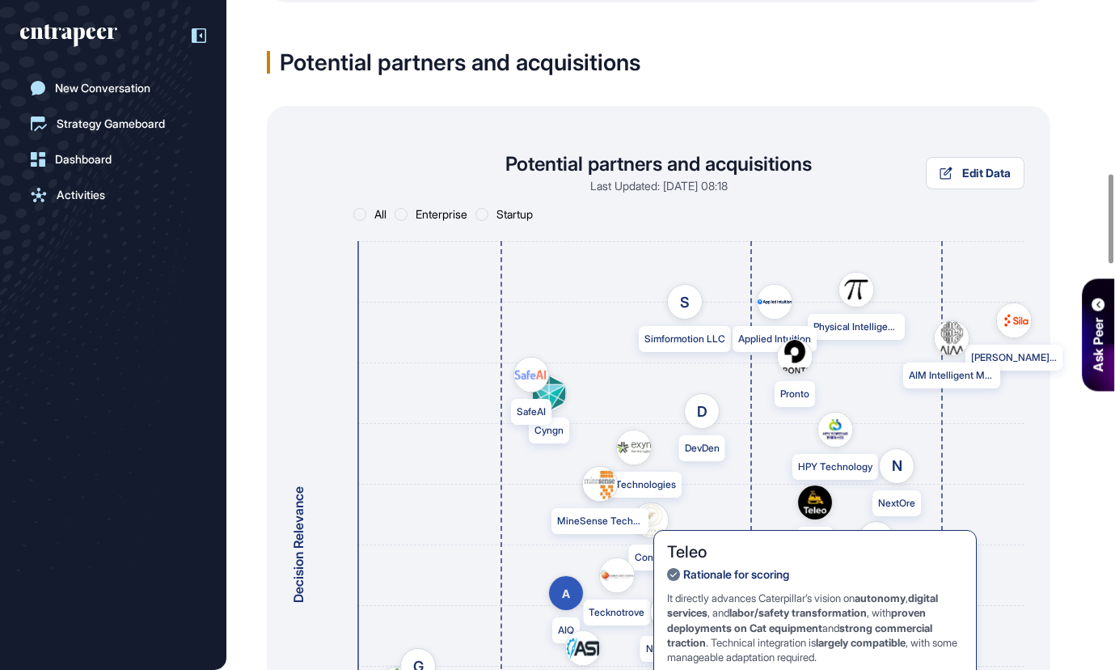
click at [801, 61] on div "Potential partners and acquisitions" at bounding box center [659, 62] width 784 height 23
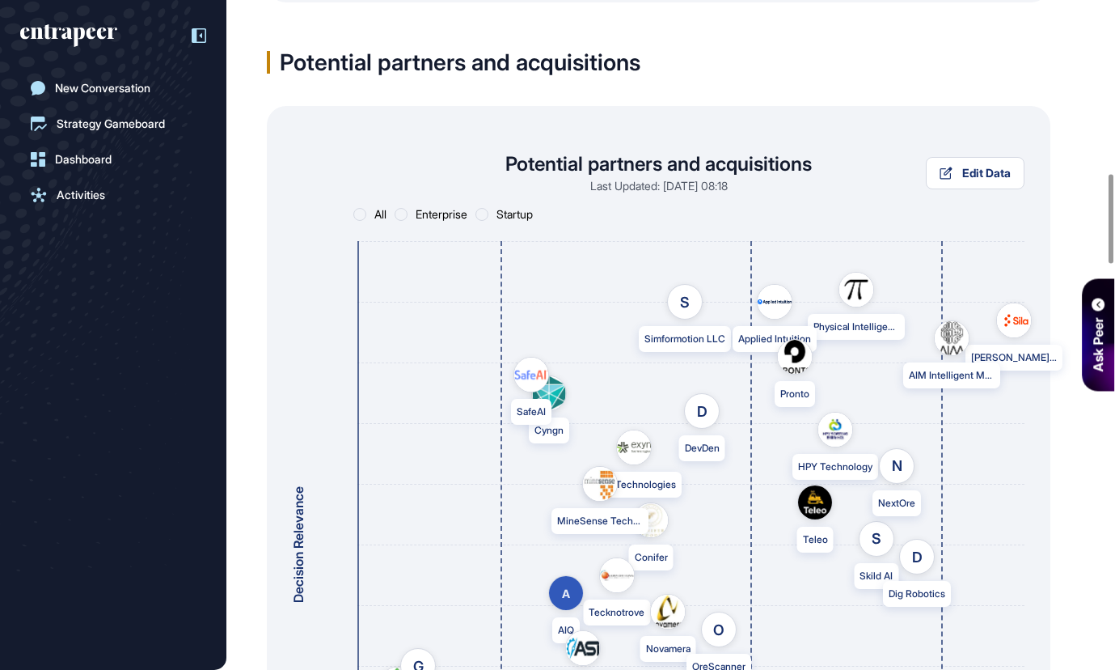
click at [801, 61] on div "Potential partners and acquisitions" at bounding box center [659, 62] width 784 height 23
